Goal: Task Accomplishment & Management: Complete application form

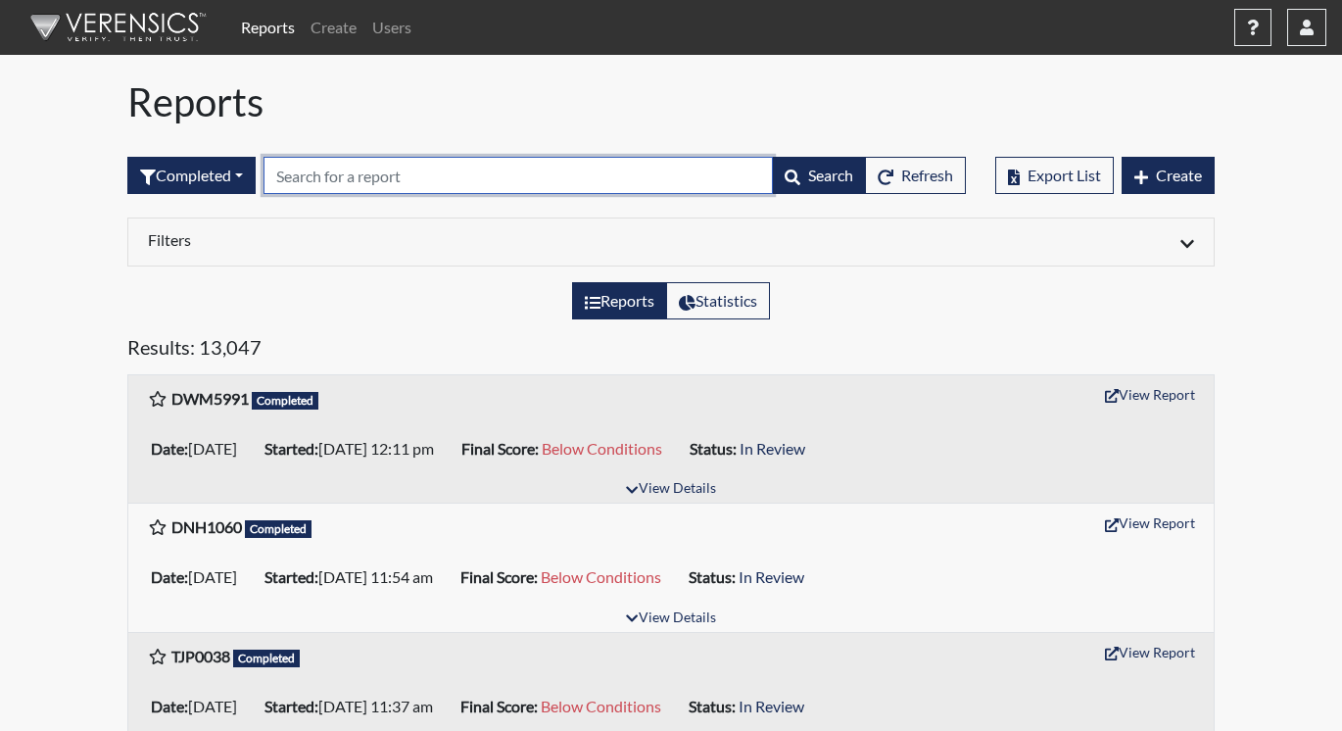
click at [305, 178] on input "text" at bounding box center [517, 175] width 509 height 37
paste input "DNH1060"
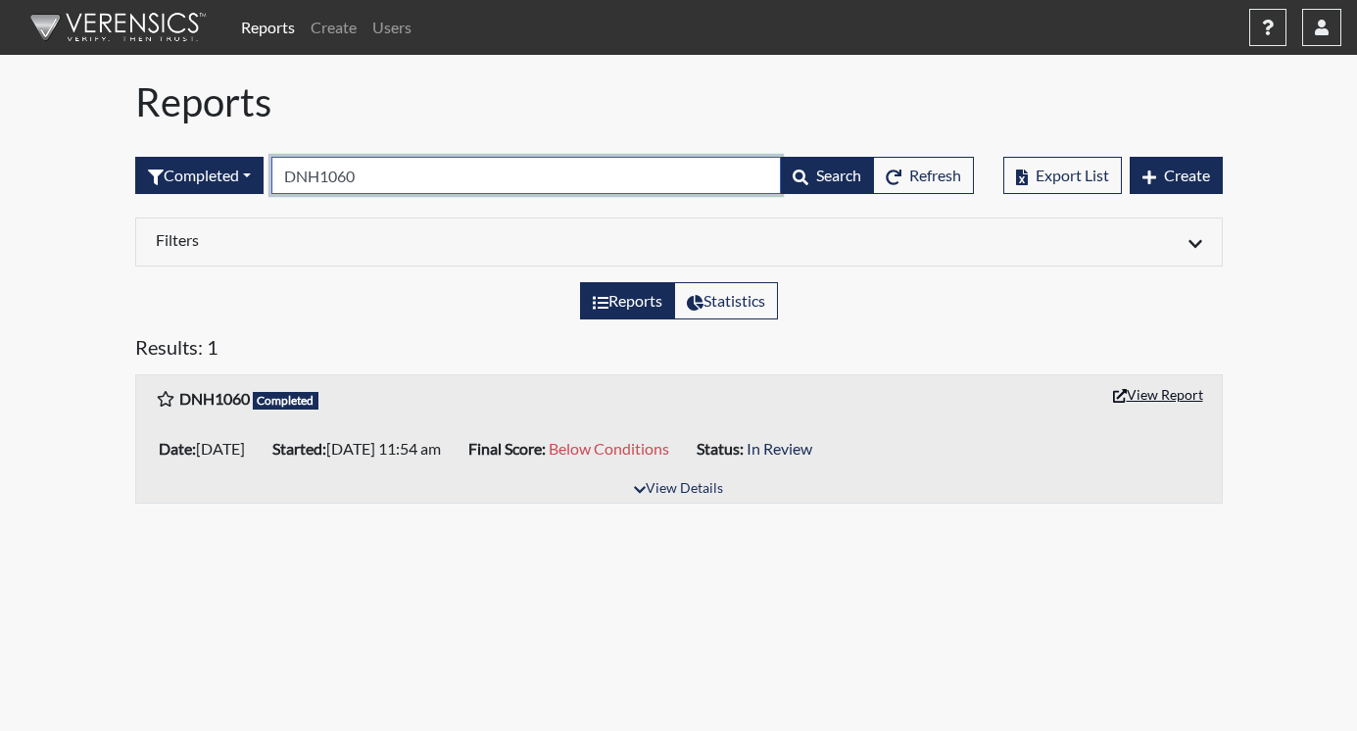
type input "DNH1060"
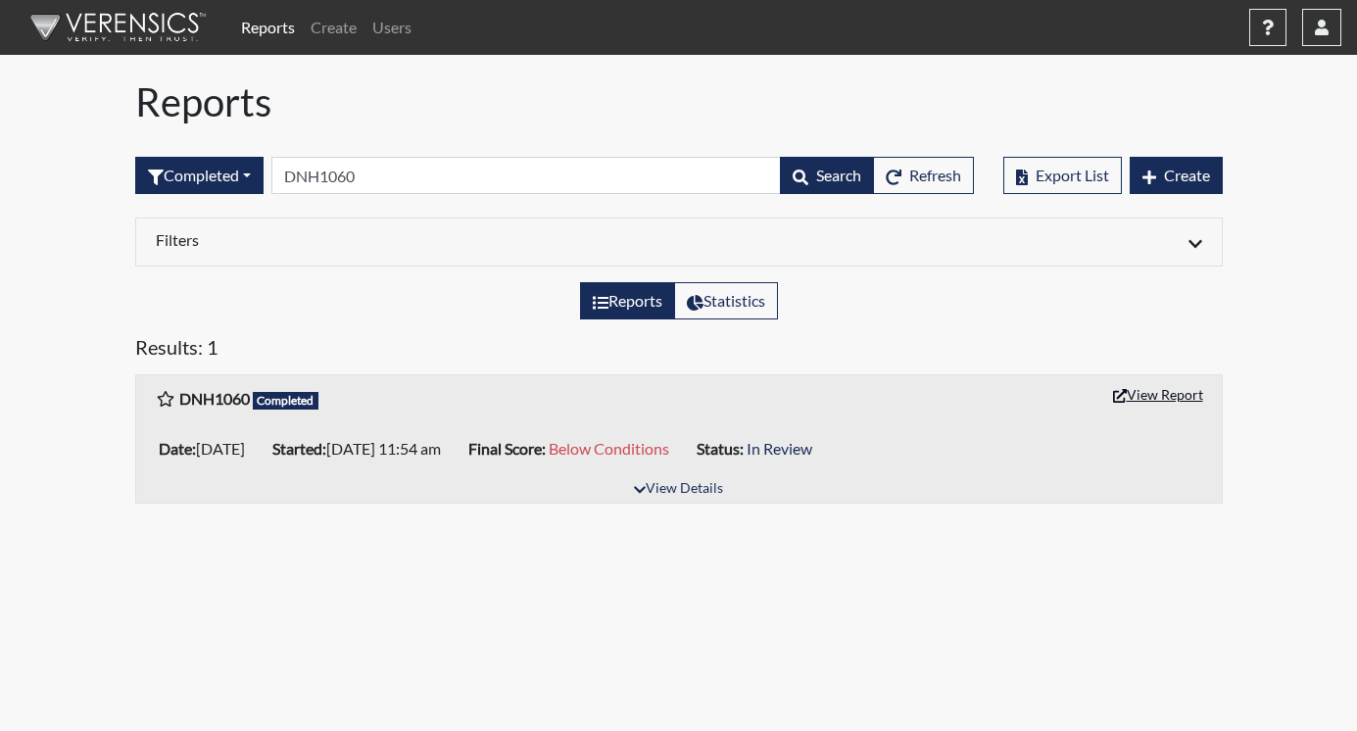
click at [1166, 395] on button "View Report" at bounding box center [1158, 394] width 108 height 30
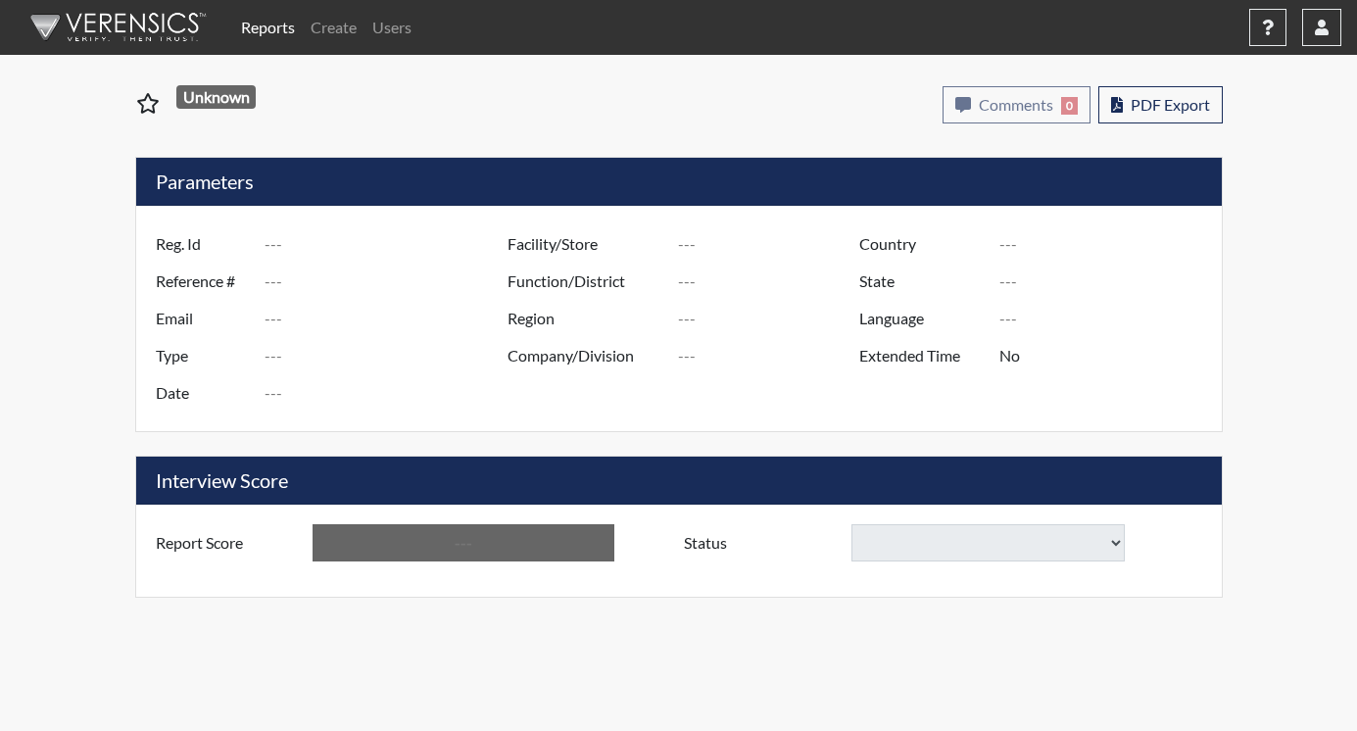
type input "DNH1060"
type input "51338"
type input "---"
type input "Corrections Pre-Employment"
type input "Sep 17, 2025"
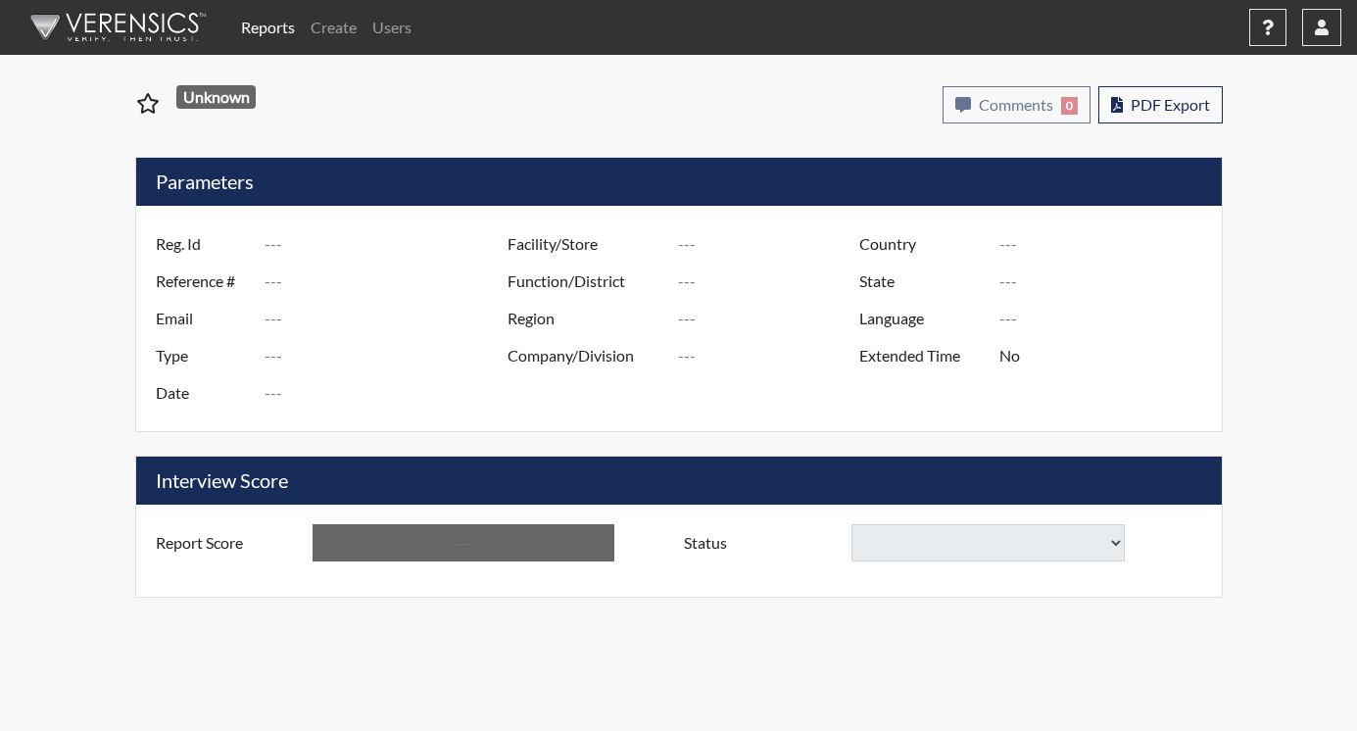
type input "Augusta SMP"
type input "[GEOGRAPHIC_DATA]"
type input "[US_STATE]"
type input "English"
type input "Below Conditions"
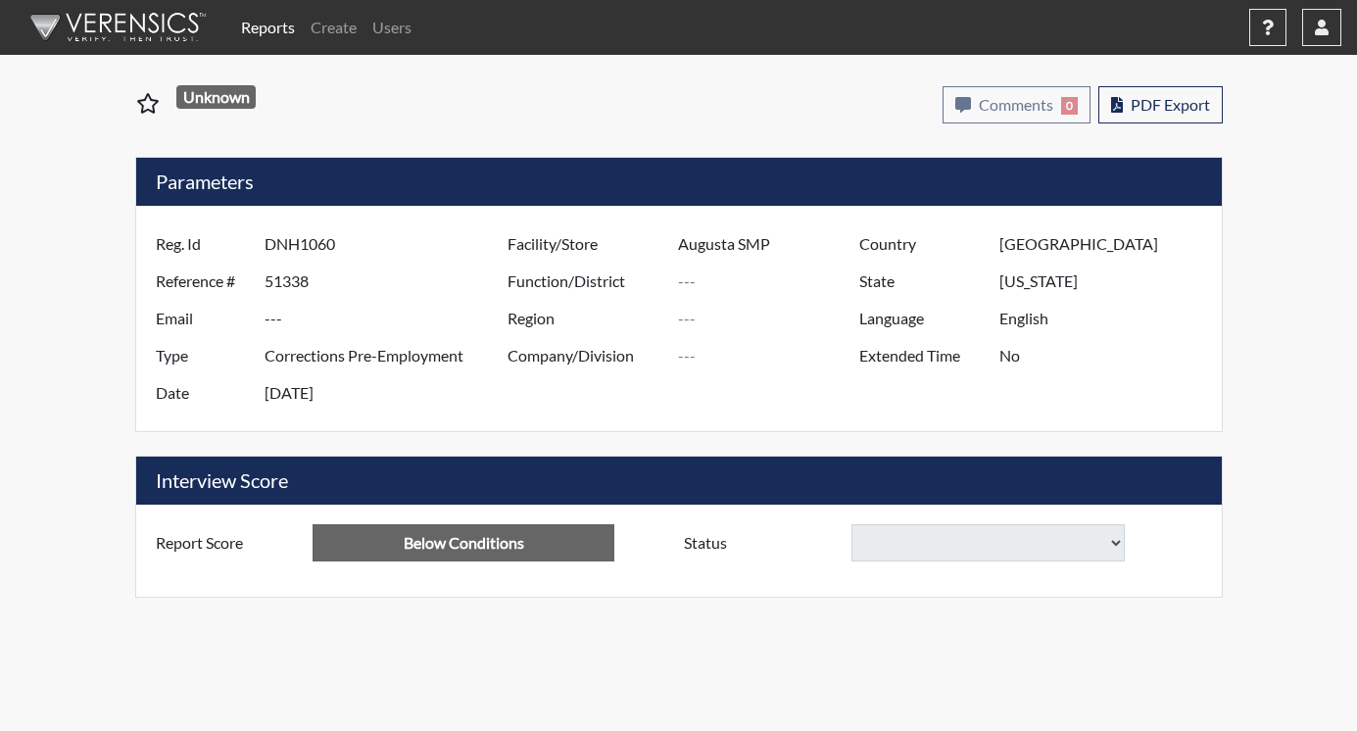
select select
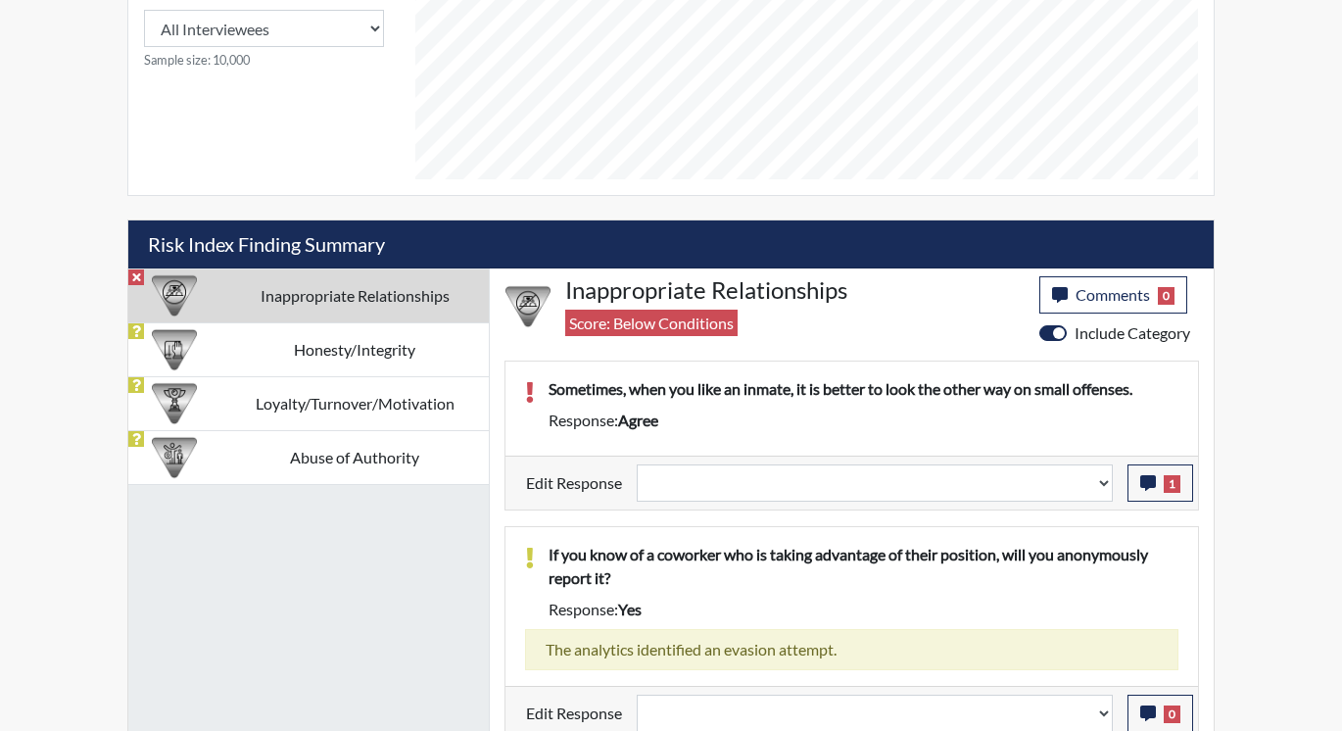
scroll to position [977, 0]
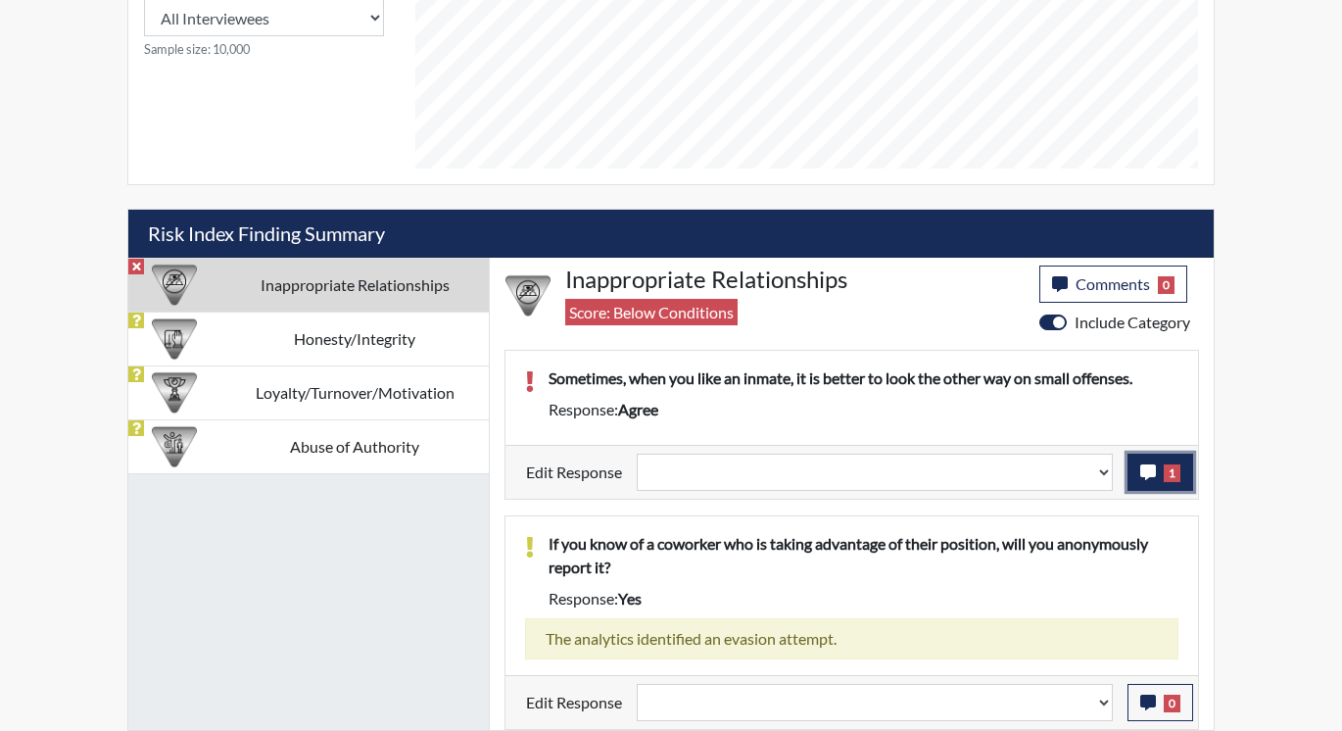
click at [1142, 474] on icon "button" at bounding box center [1148, 472] width 16 height 16
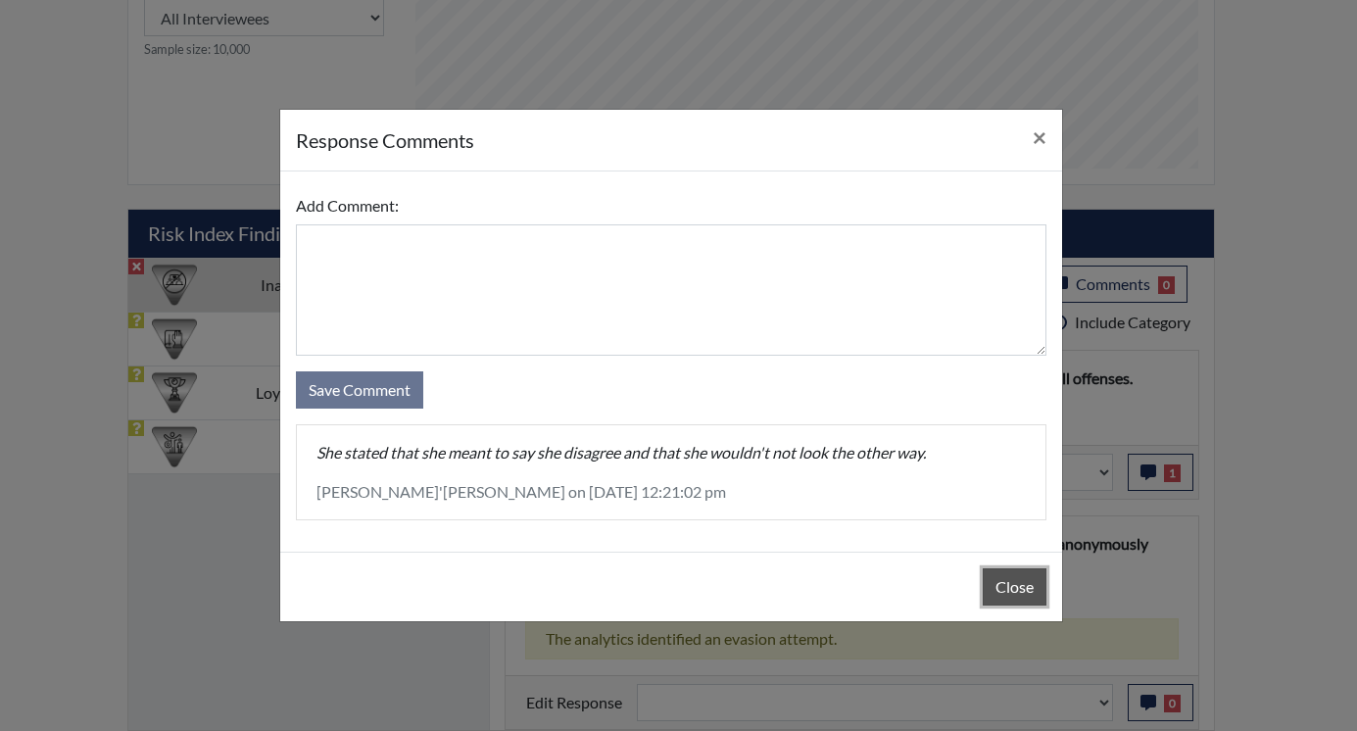
click at [989, 580] on button "Close" at bounding box center [1014, 586] width 64 height 37
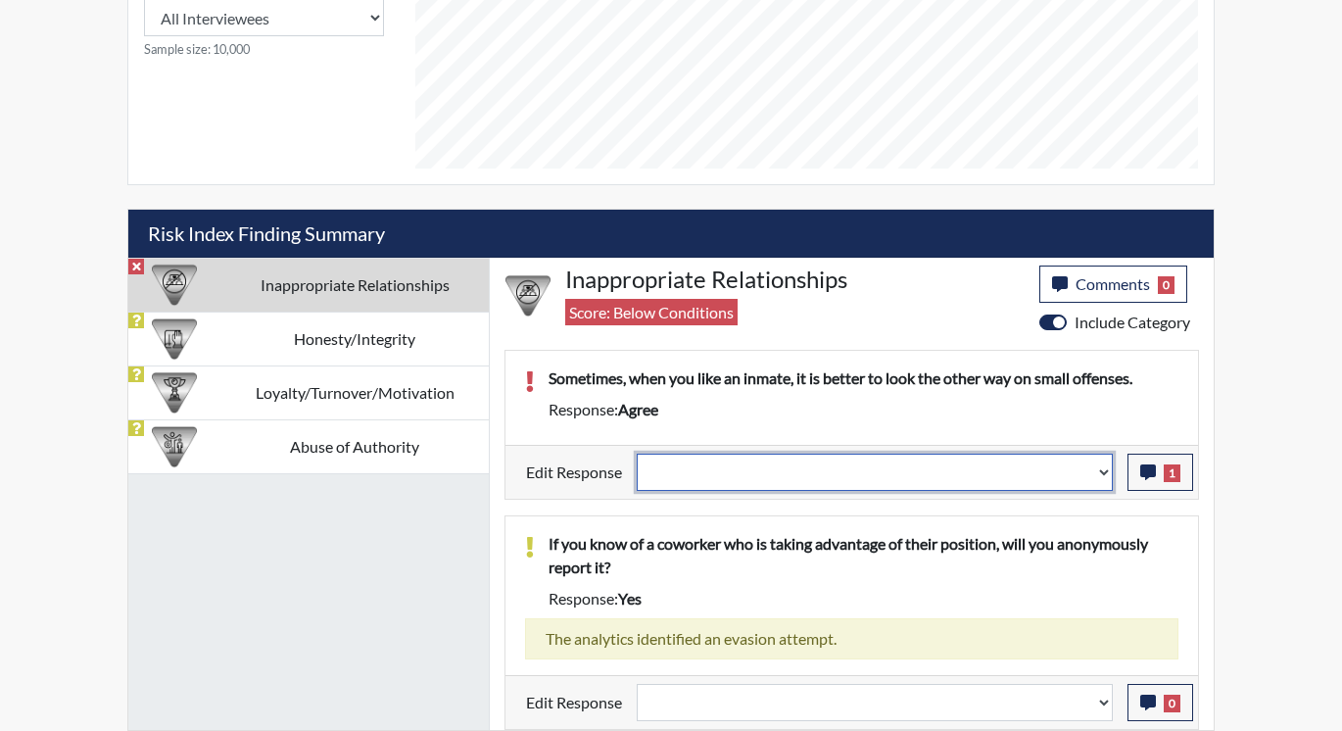
click at [1104, 473] on select "Question is not relevant. Results will be updated. Reasonable explanation provi…" at bounding box center [875, 471] width 476 height 37
select select "reasonable-explanation-provided"
click at [638, 453] on select "Question is not relevant. Results will be updated. Reasonable explanation provi…" at bounding box center [875, 471] width 476 height 37
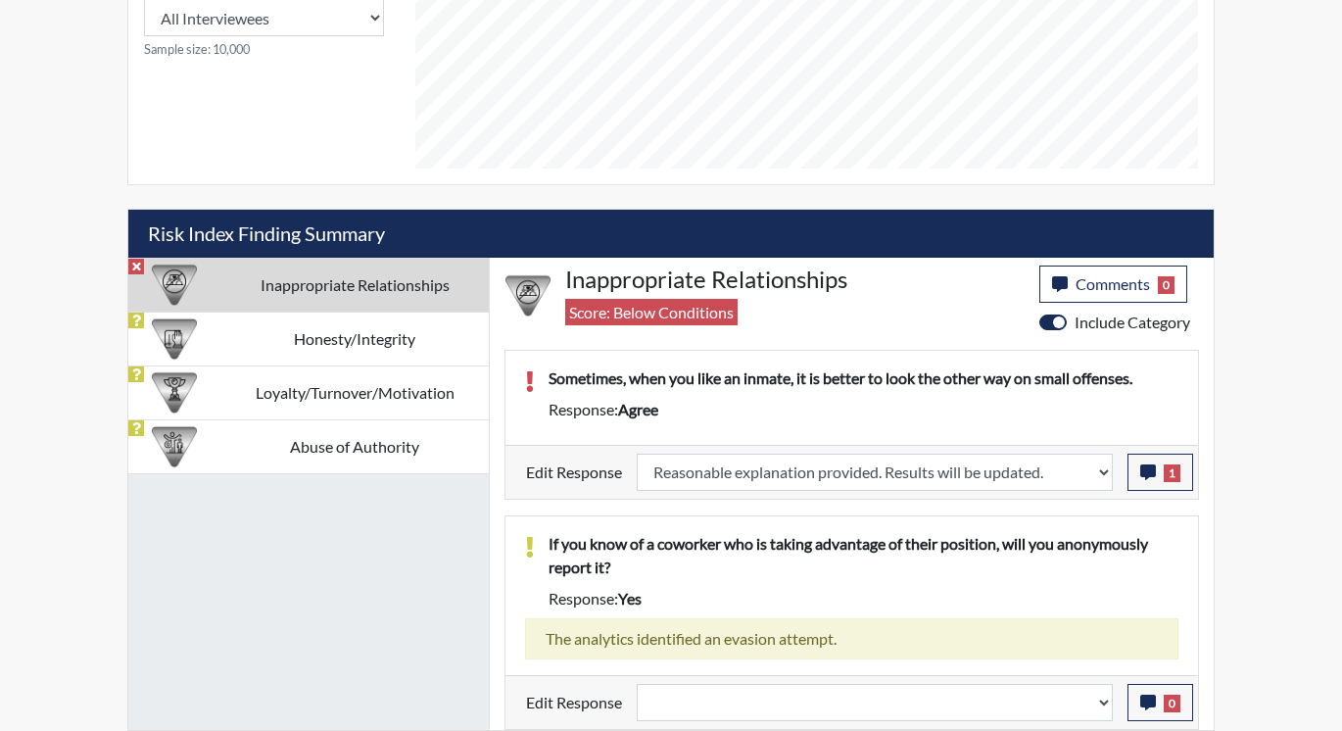
select select
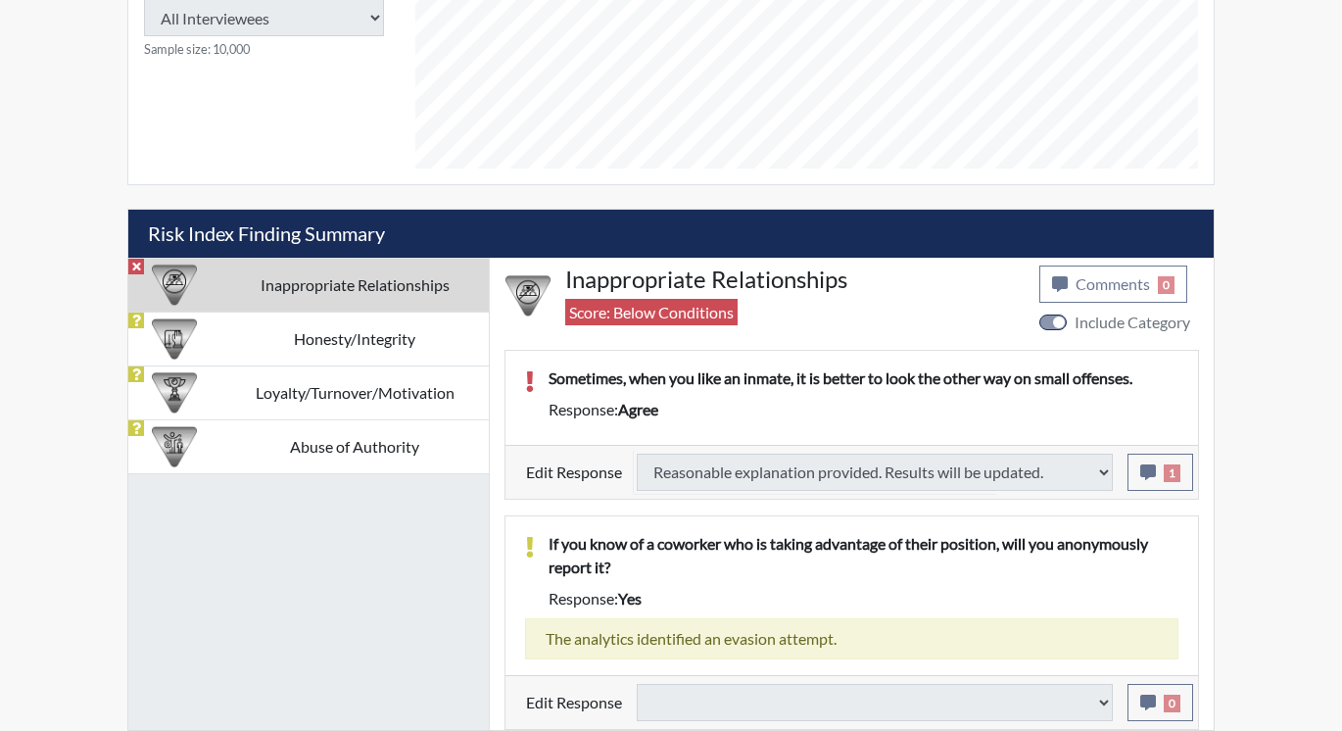
type input "Above Conditions"
select select
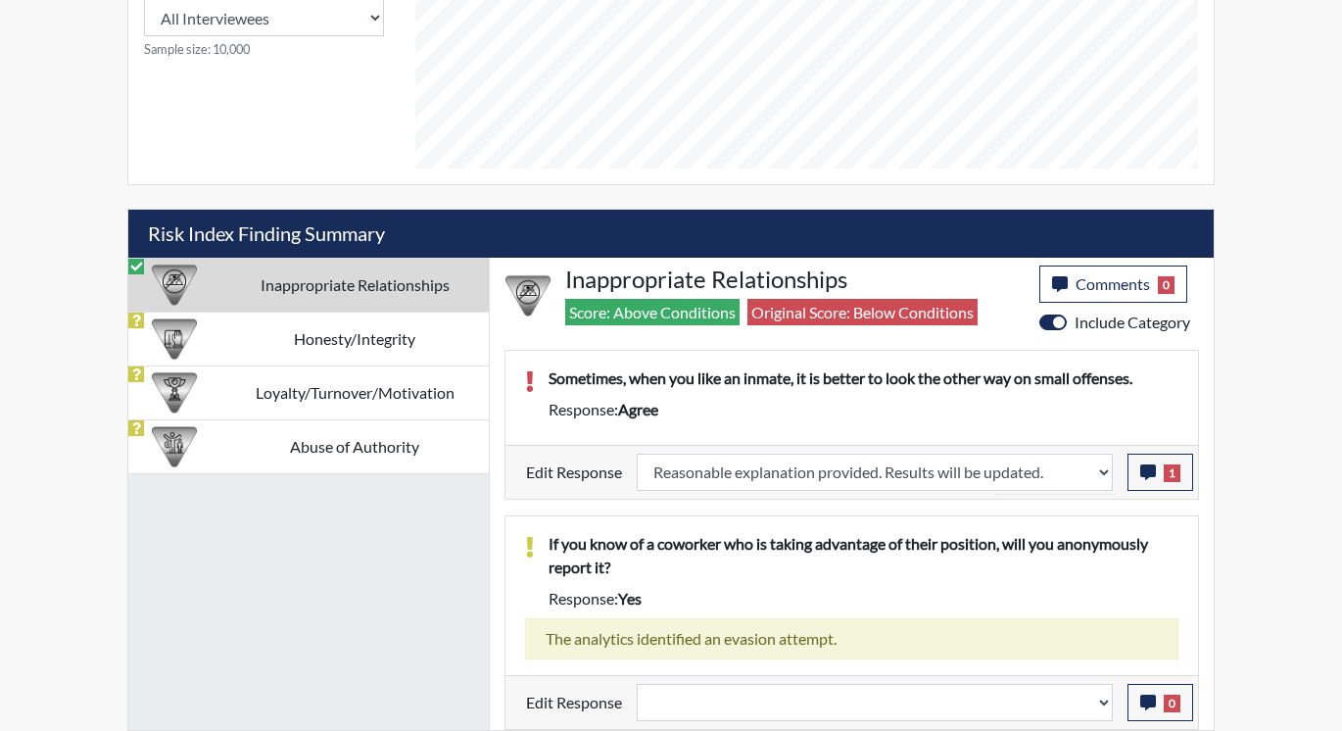
scroll to position [325, 814]
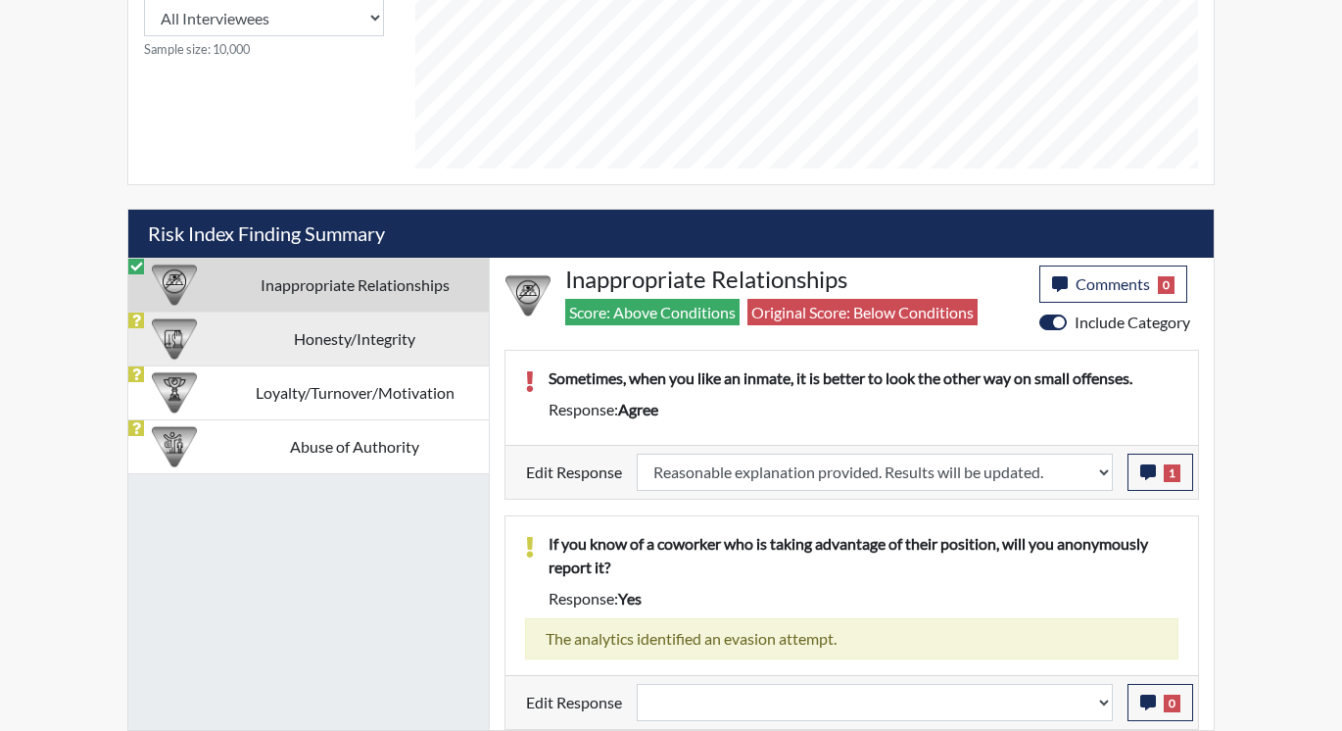
click at [399, 334] on td "Honesty/Integrity" at bounding box center [354, 338] width 268 height 54
select select
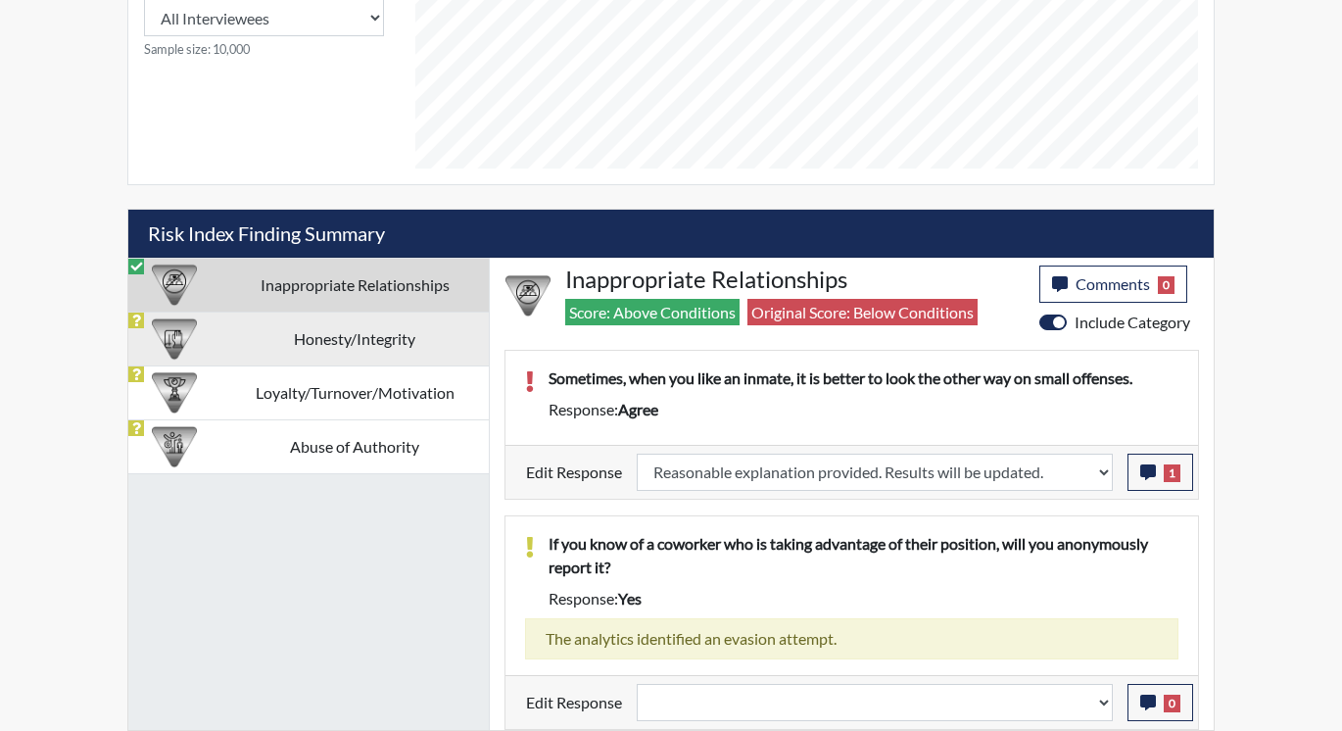
select select
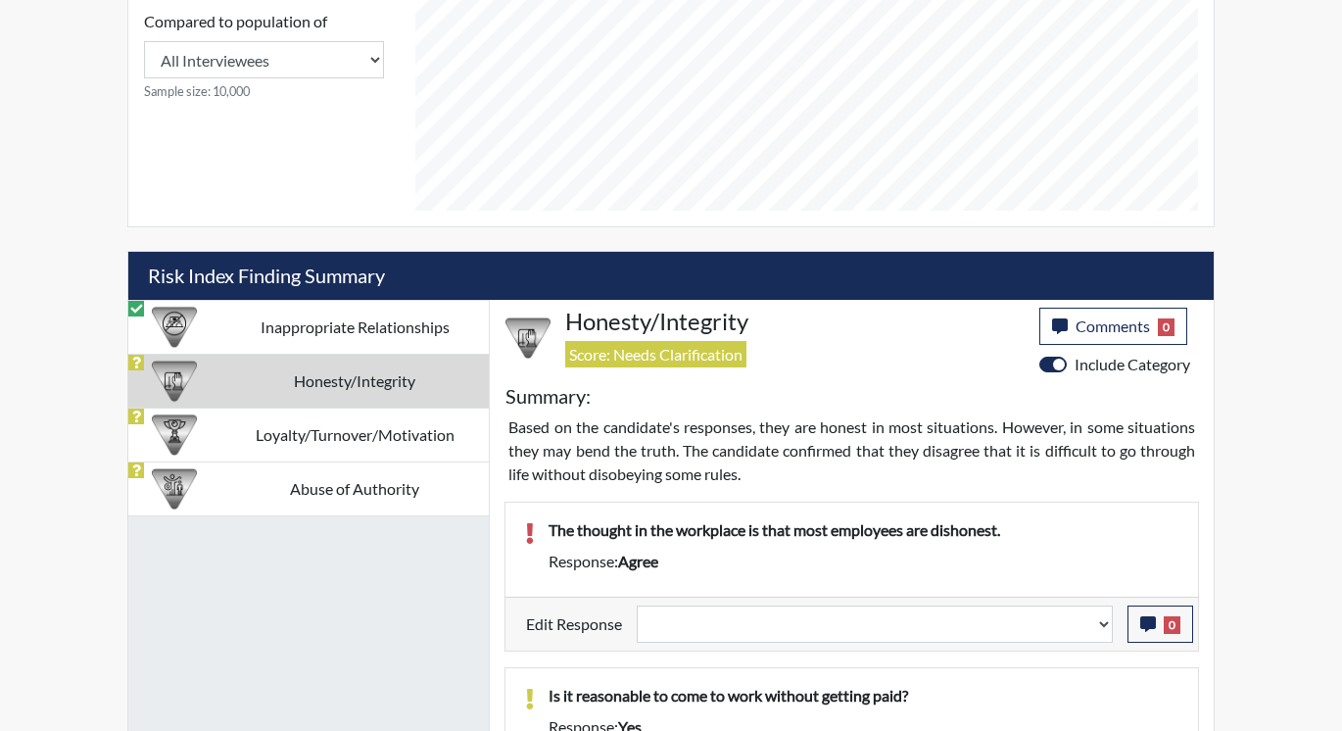
scroll to position [892, 0]
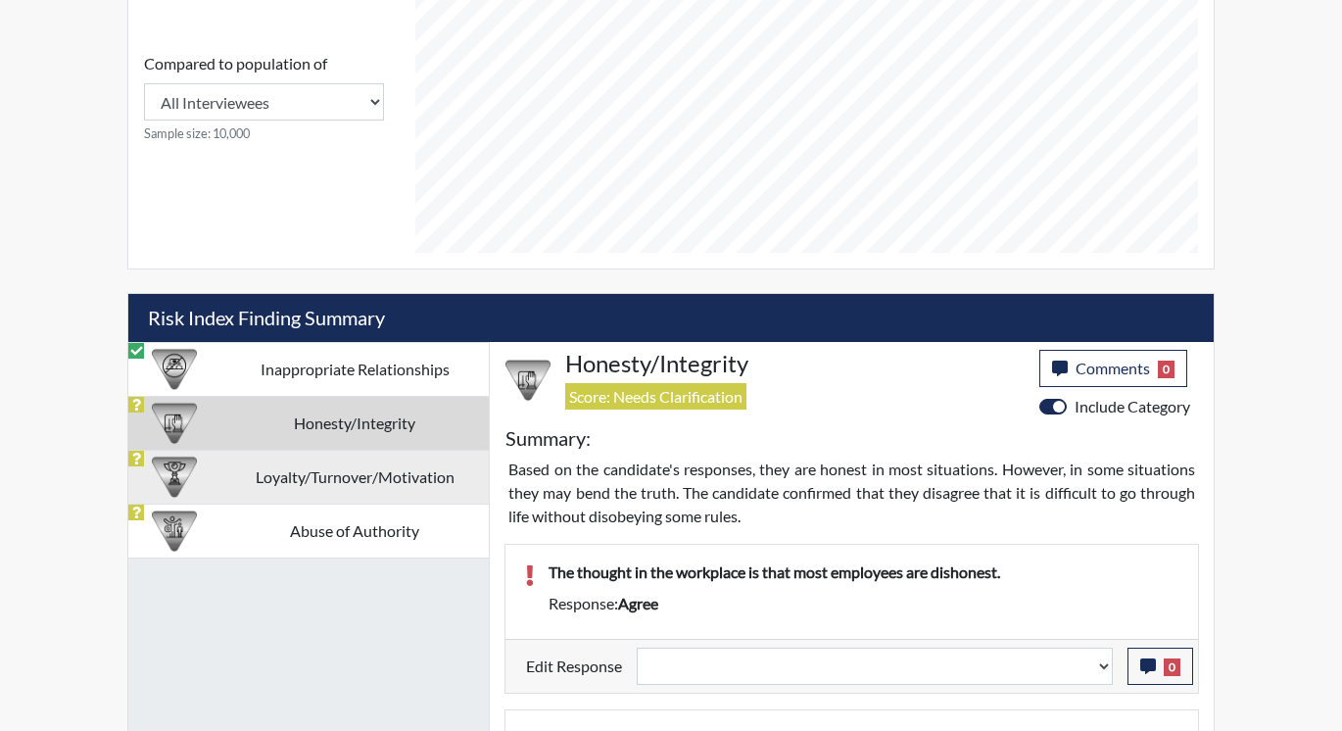
click at [343, 474] on td "Loyalty/Turnover/Motivation" at bounding box center [354, 477] width 268 height 54
select select
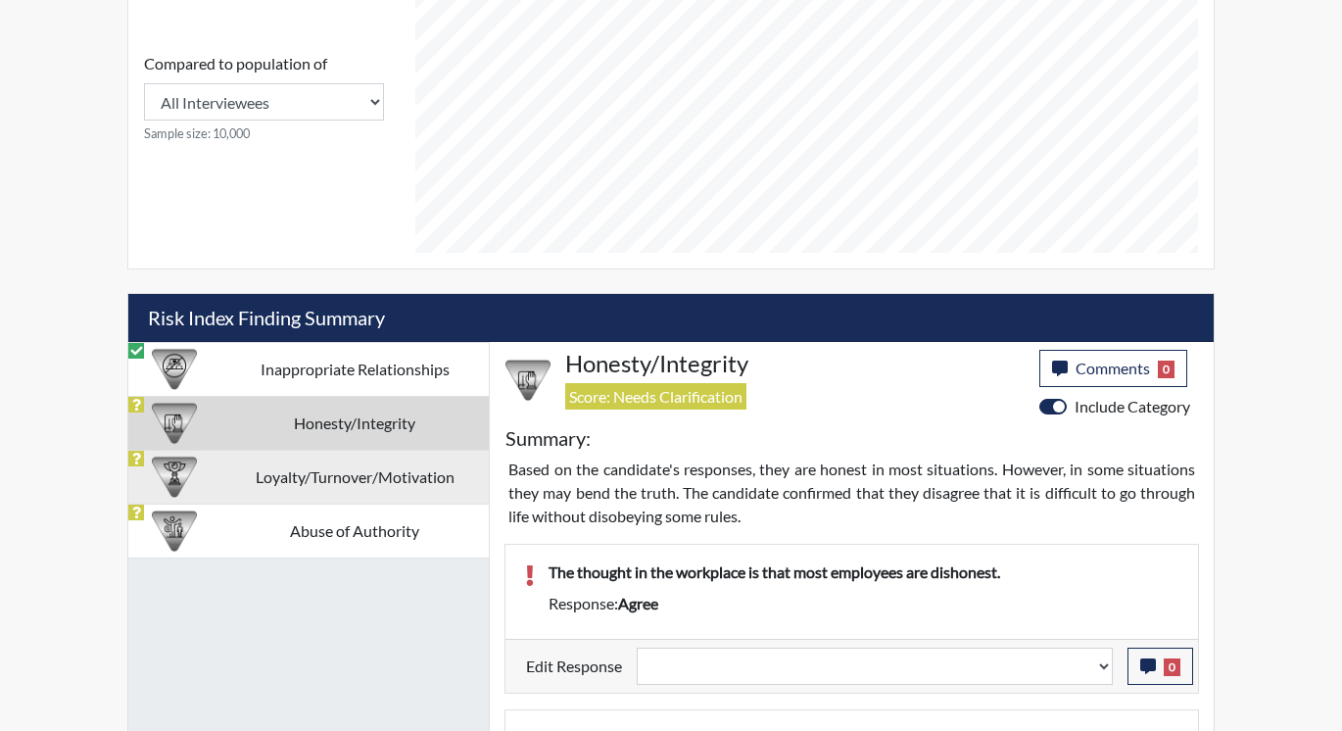
select select
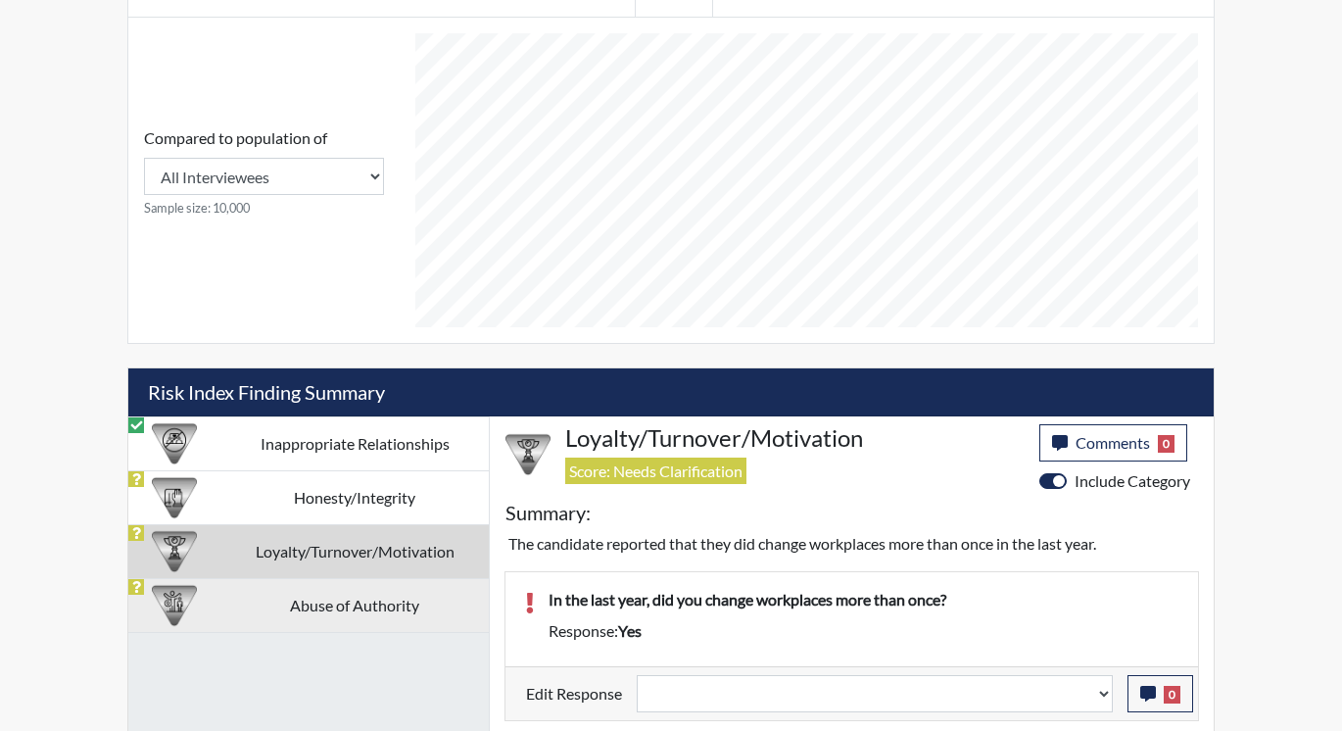
scroll to position [852, 0]
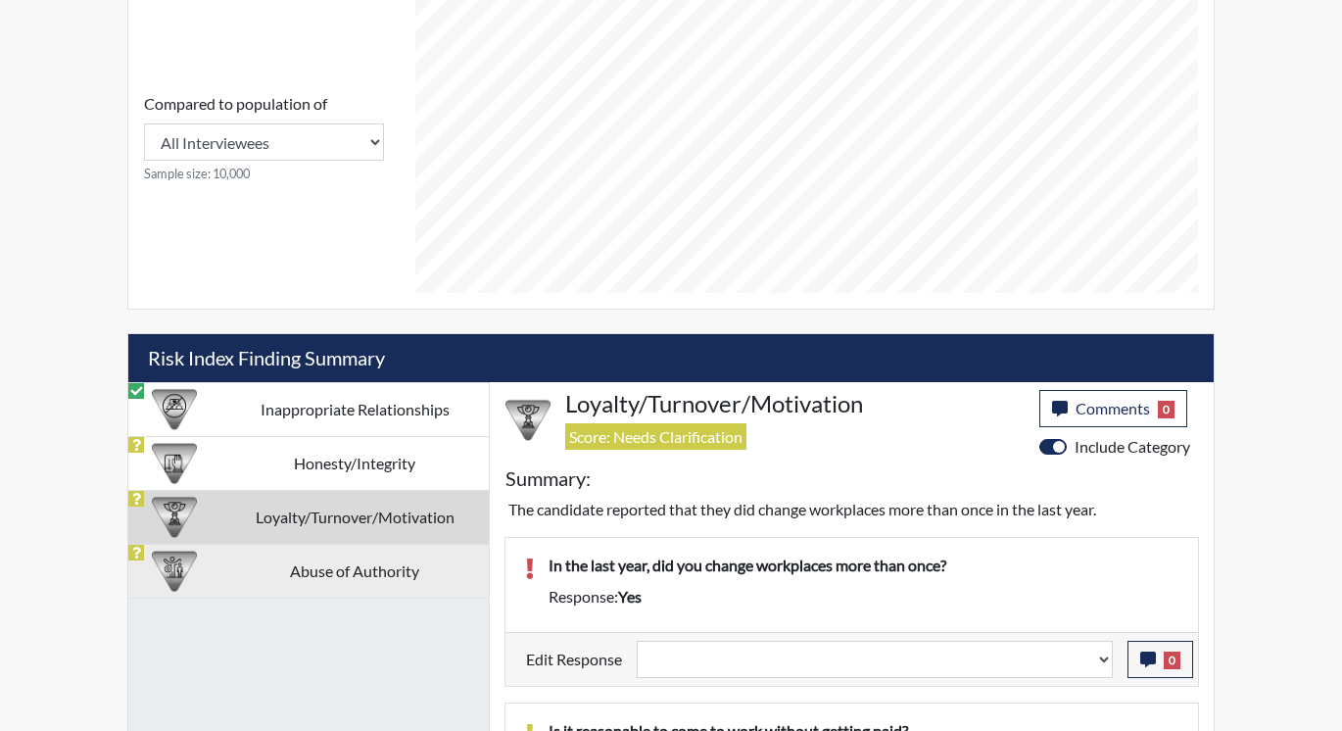
click at [266, 570] on td "Abuse of Authority" at bounding box center [354, 571] width 268 height 54
select select
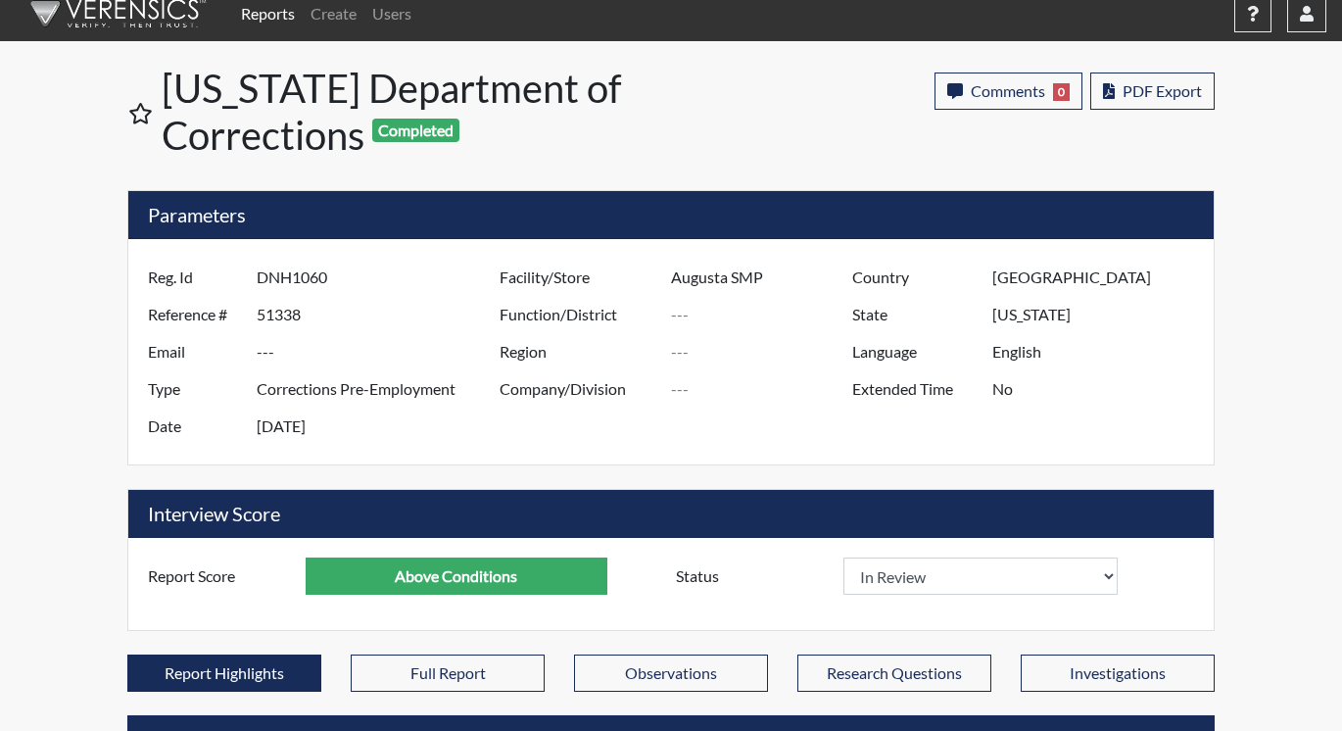
scroll to position [0, 0]
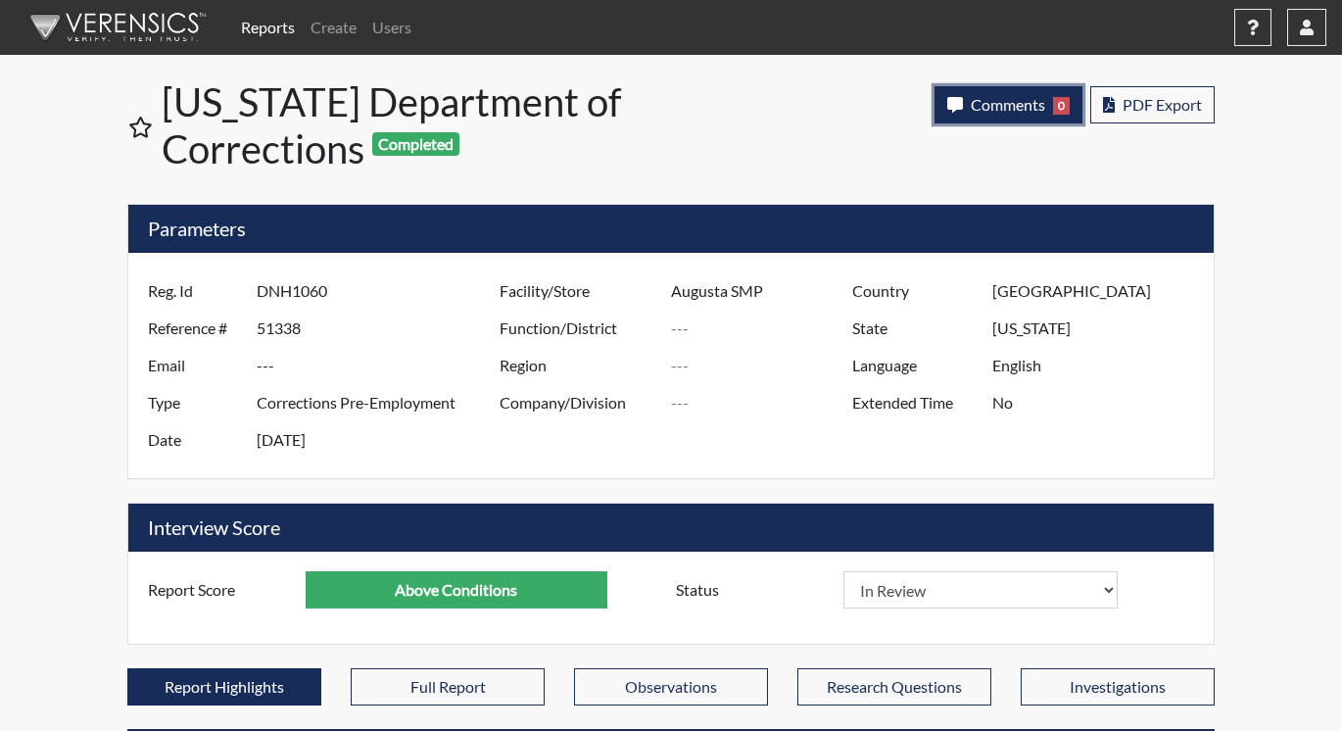
click at [1008, 111] on span "Comments" at bounding box center [1008, 104] width 74 height 19
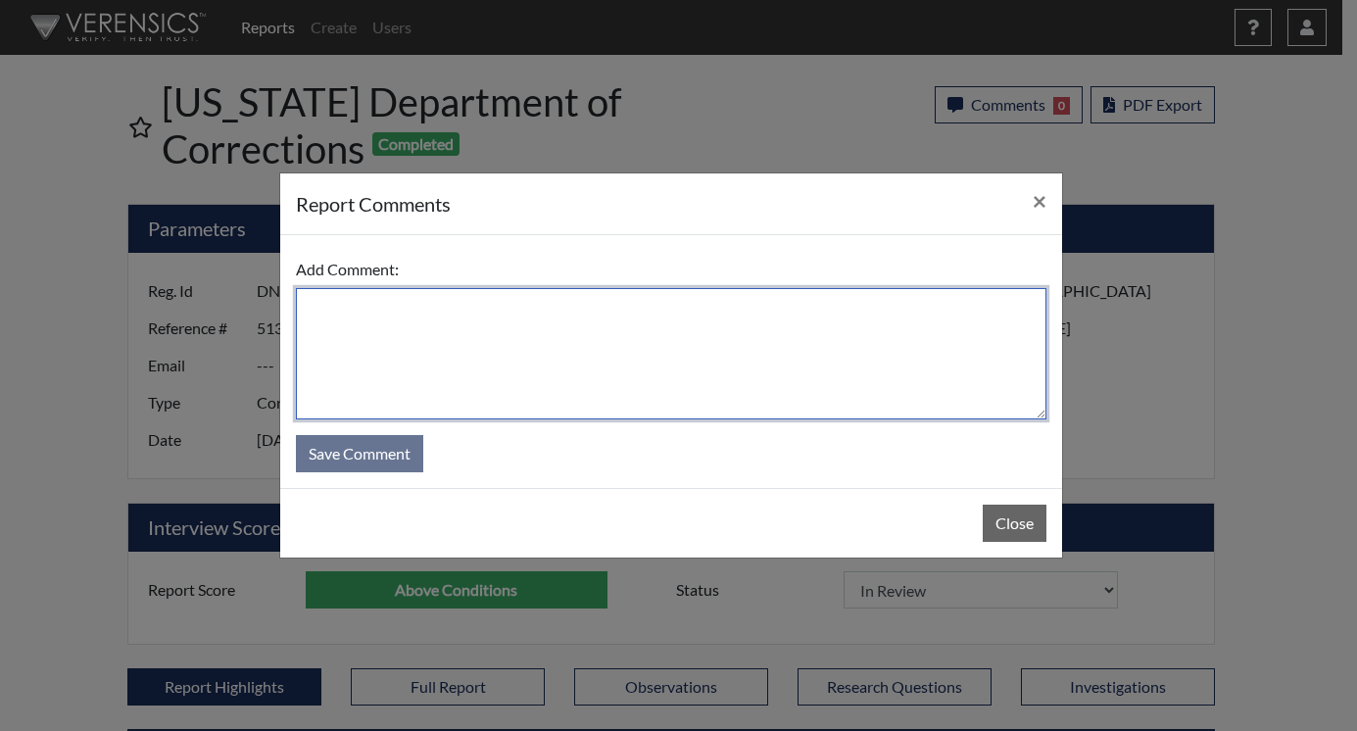
click at [482, 311] on textarea at bounding box center [671, 353] width 750 height 131
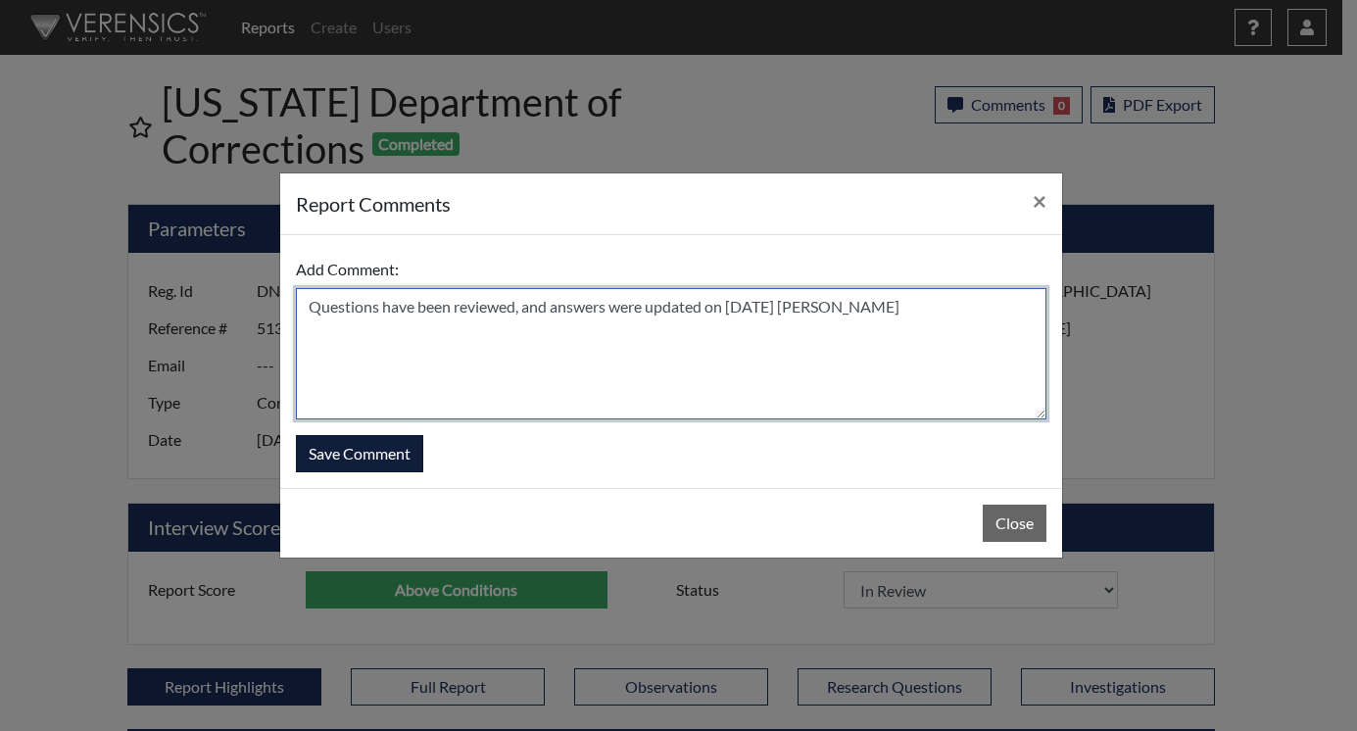
type textarea "Questions have been reviewed, and answers were updated on 9/17/25 N. Brown"
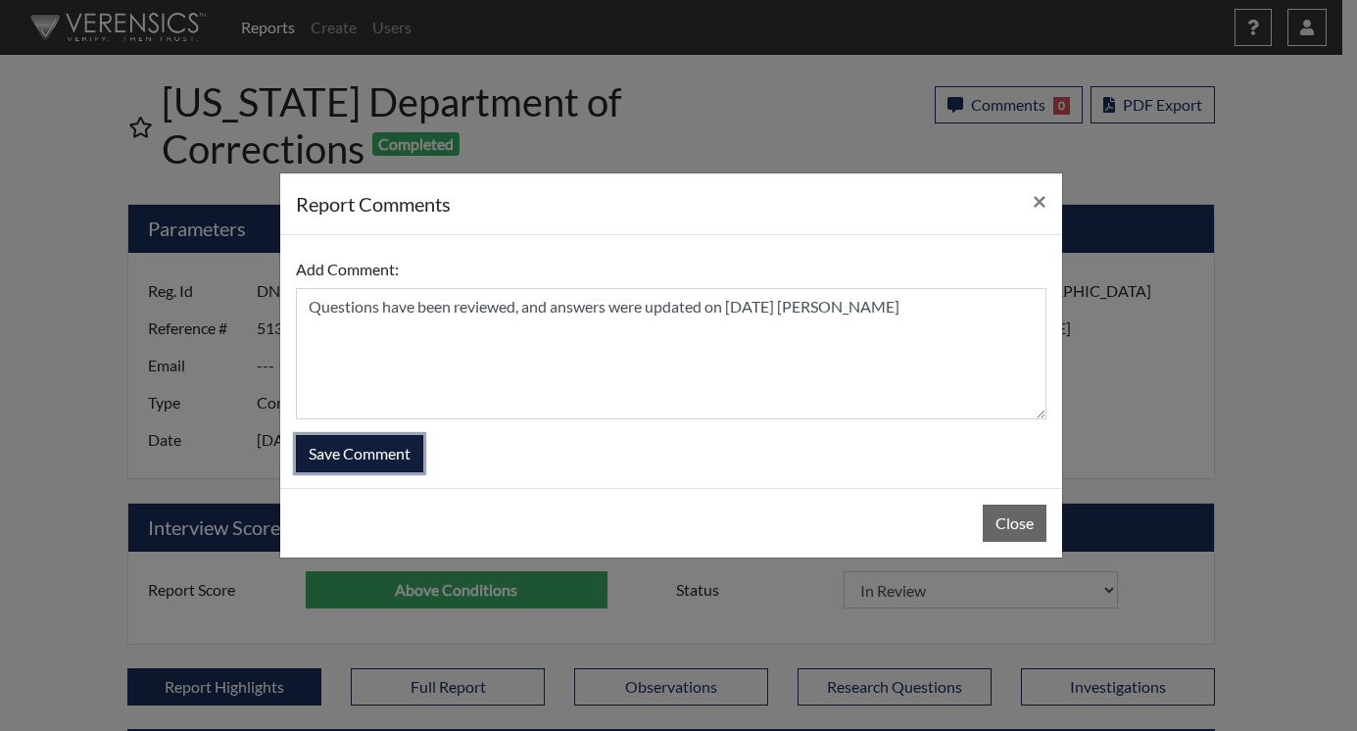
click at [370, 446] on button "Save Comment" at bounding box center [359, 453] width 127 height 37
select select
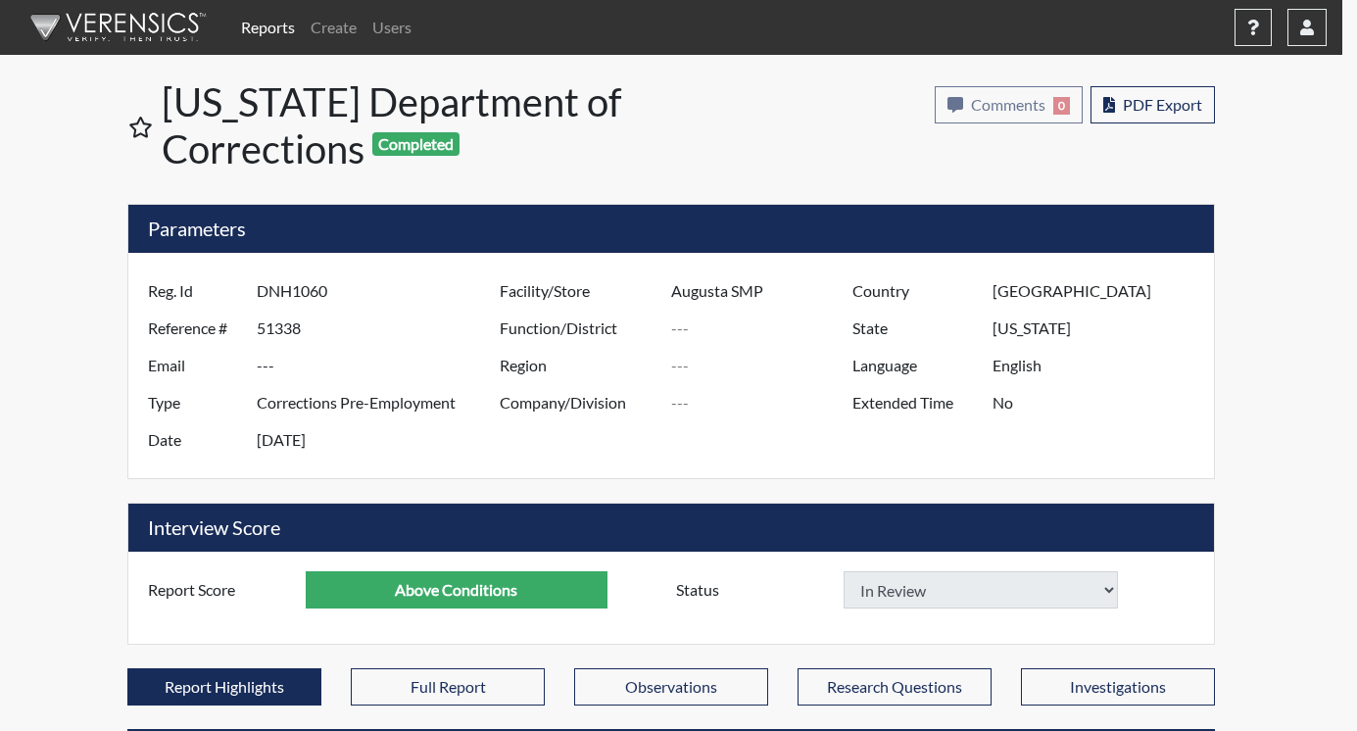
select select
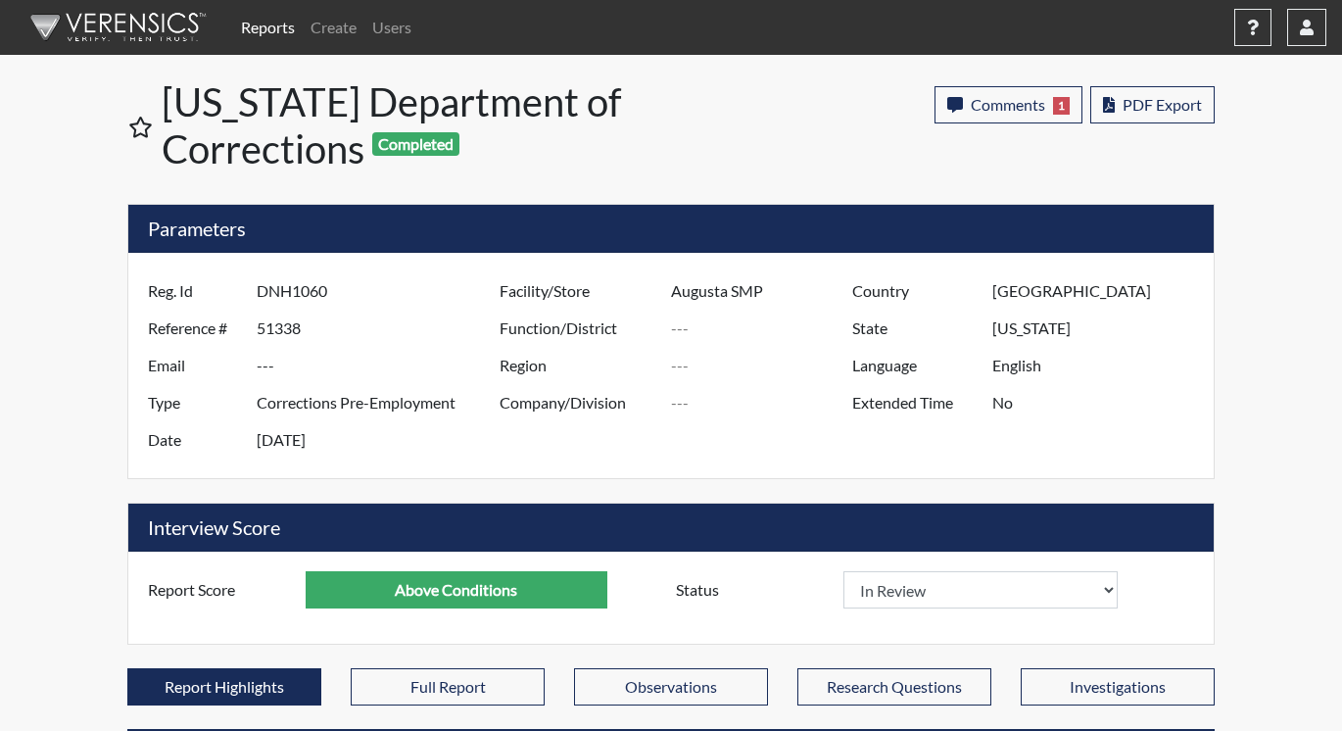
scroll to position [325, 814]
click at [274, 27] on link "Reports" at bounding box center [268, 27] width 70 height 39
